Goal: Go to known website: Access a specific website the user already knows

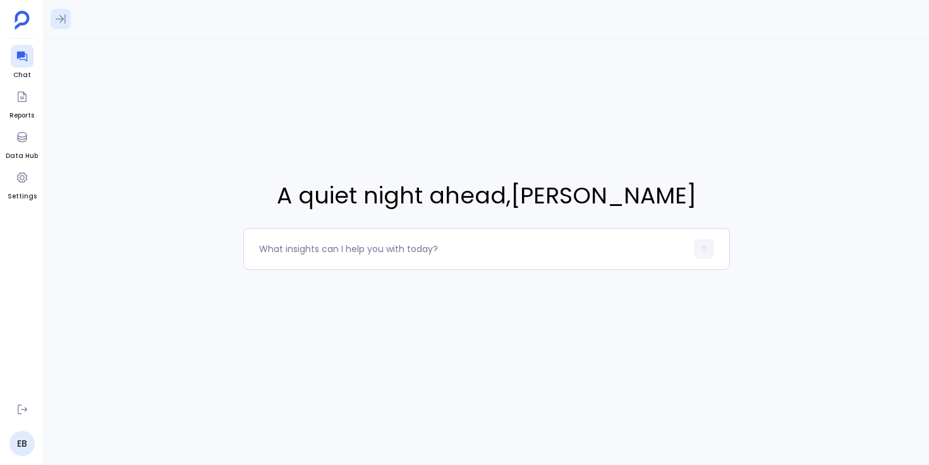
click at [66, 20] on icon at bounding box center [60, 19] width 13 height 13
click at [21, 410] on icon at bounding box center [22, 409] width 13 height 13
